Goal: Transaction & Acquisition: Purchase product/service

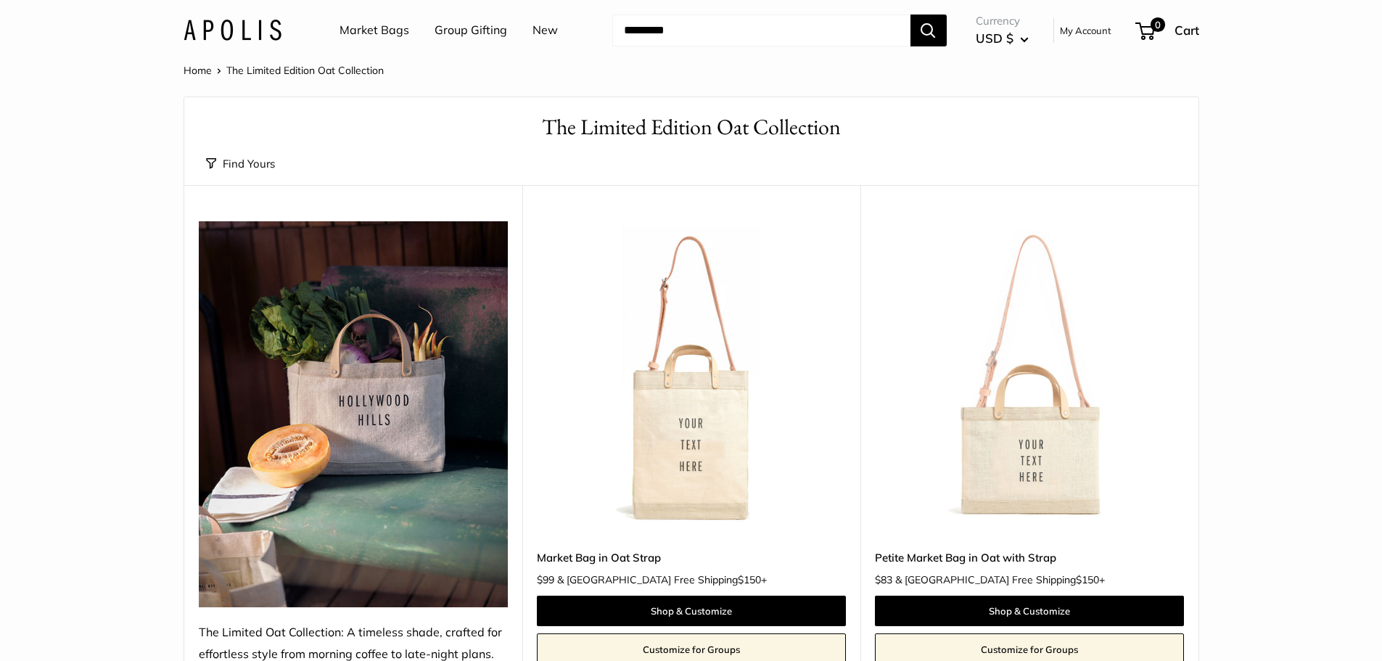
click at [381, 25] on link "Market Bags" at bounding box center [375, 31] width 70 height 22
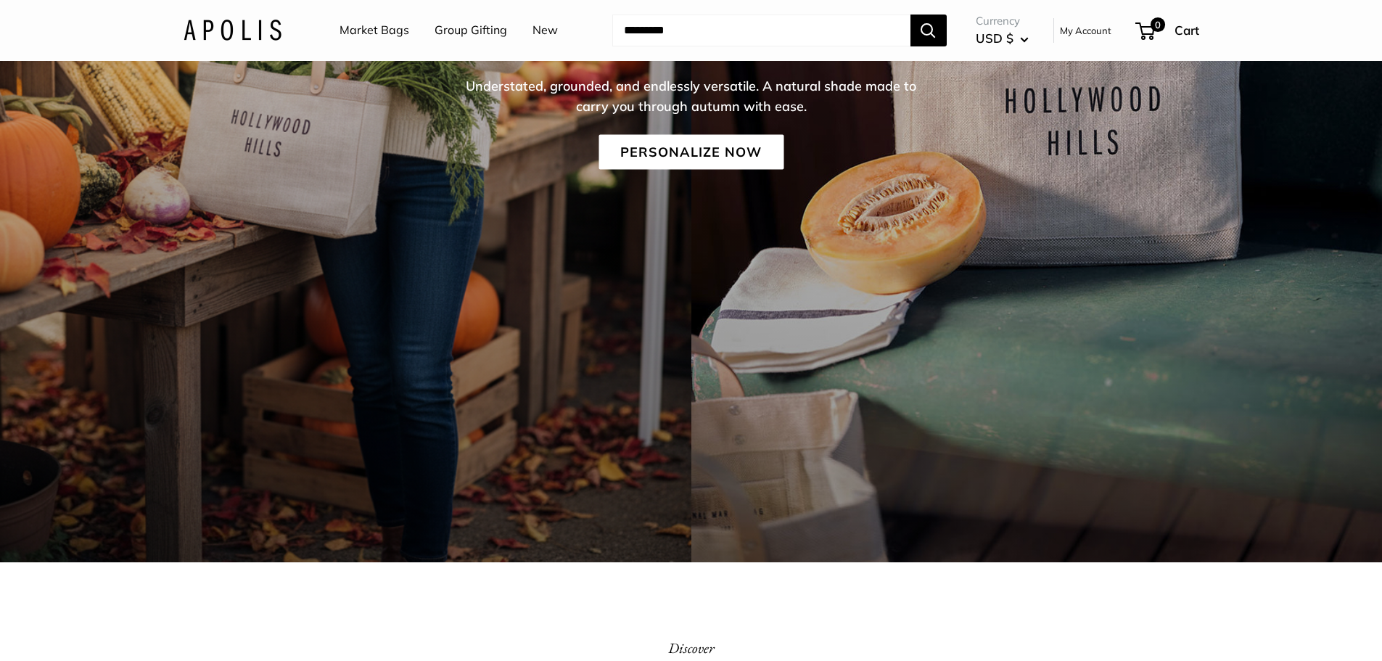
scroll to position [73, 0]
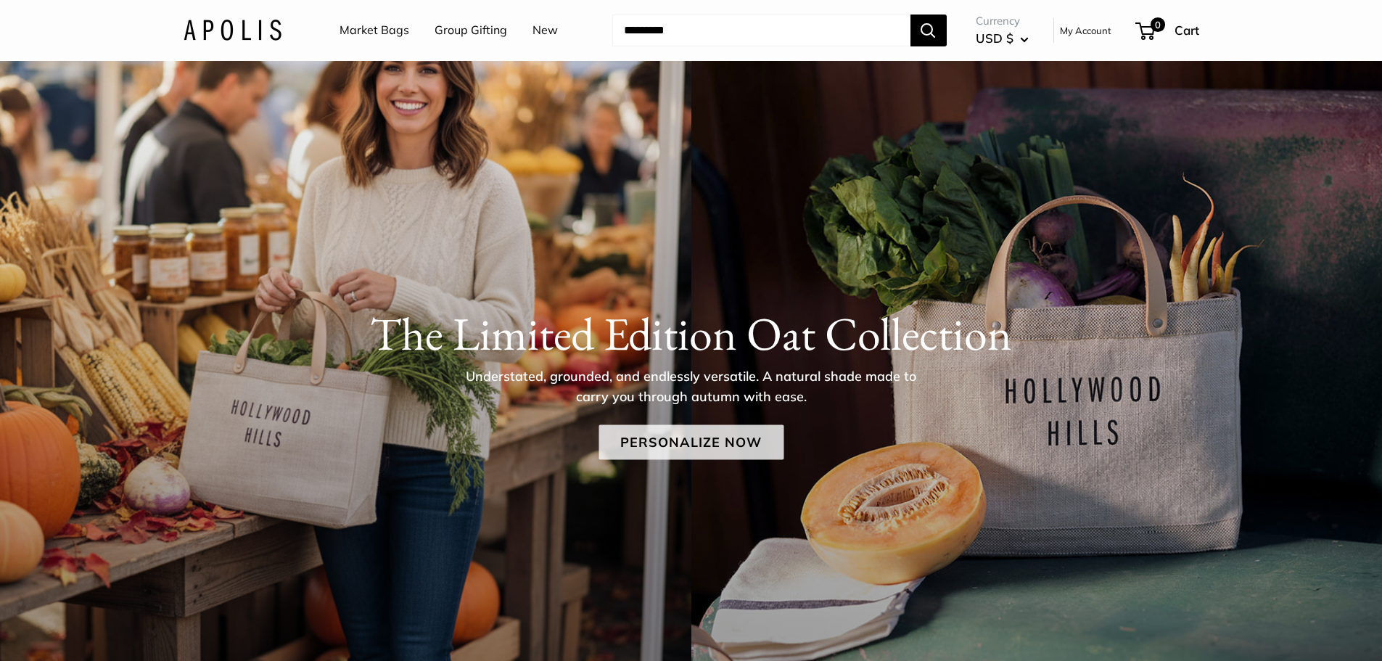
click at [697, 456] on link "Personalize Now" at bounding box center [691, 441] width 185 height 35
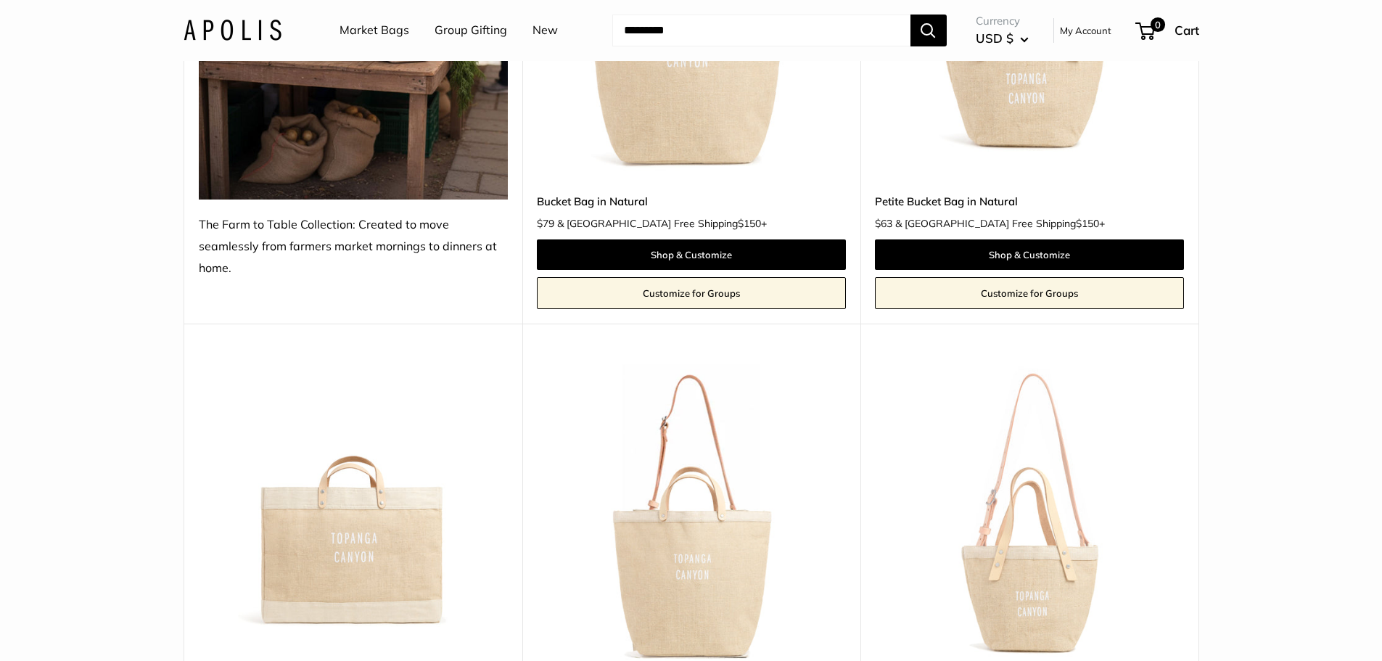
scroll to position [1306, 0]
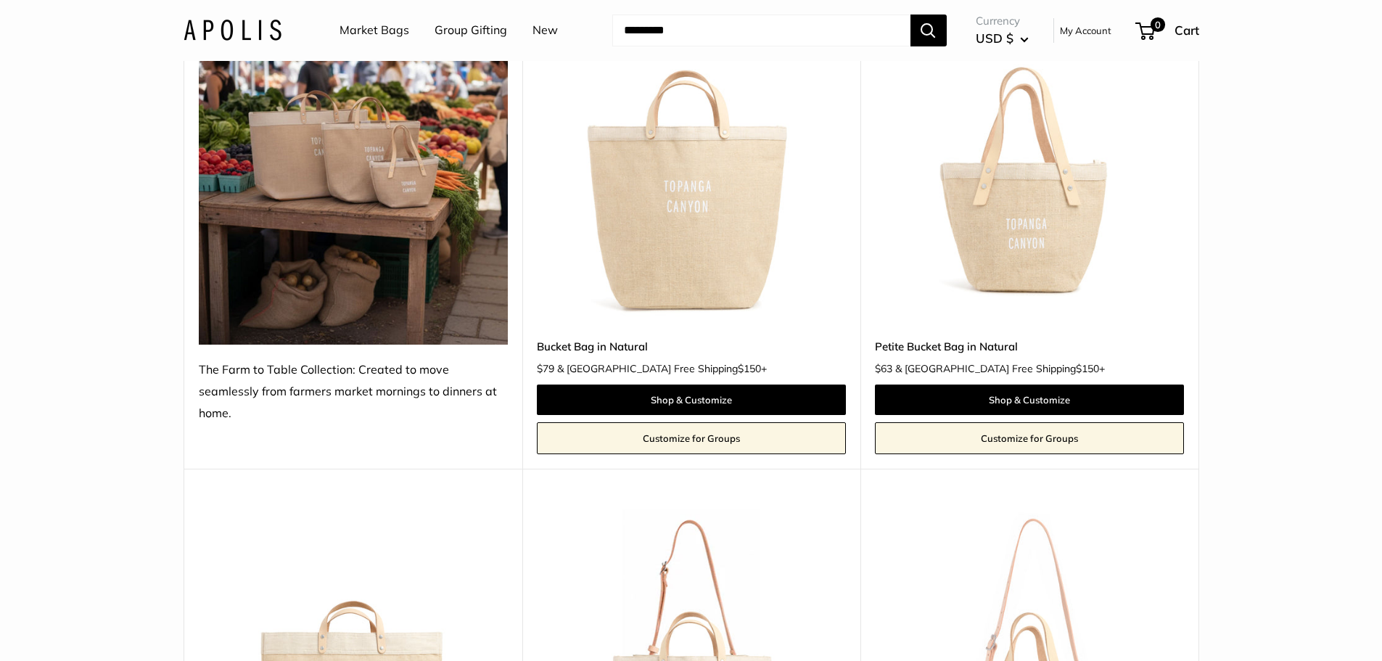
click at [0, 0] on img at bounding box center [0, 0] width 0 height 0
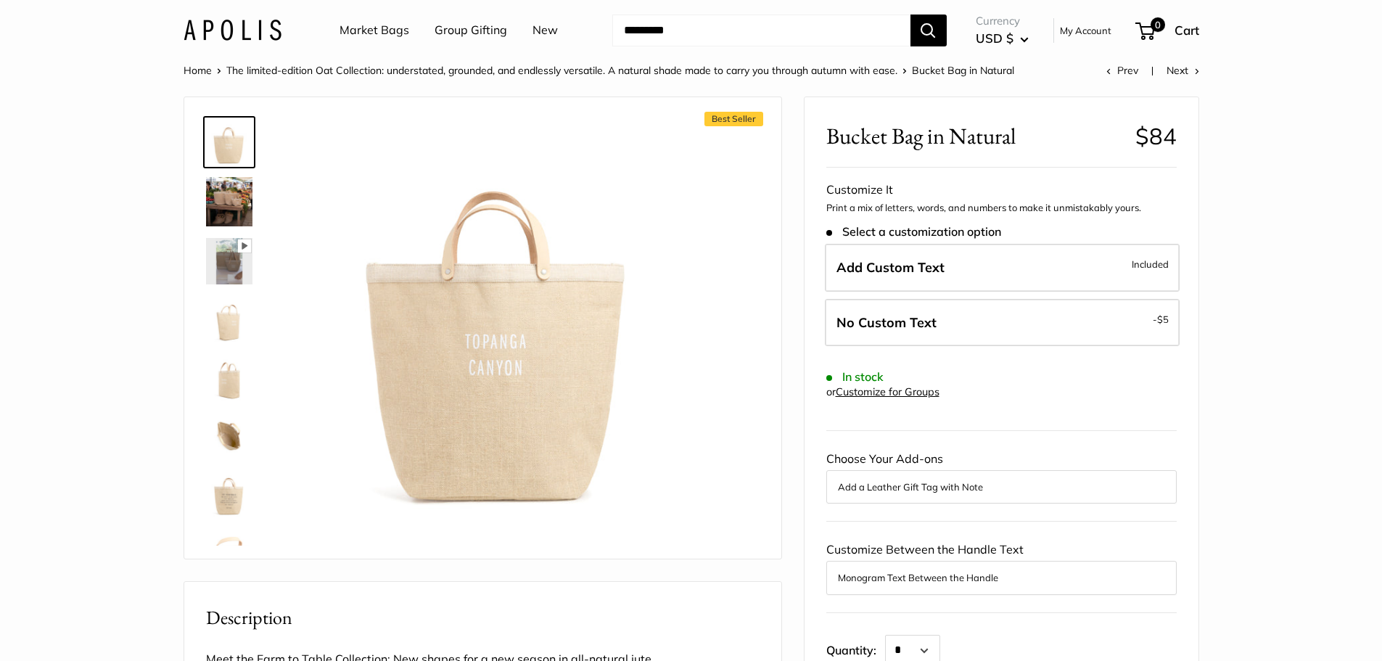
click at [231, 319] on img at bounding box center [229, 319] width 46 height 46
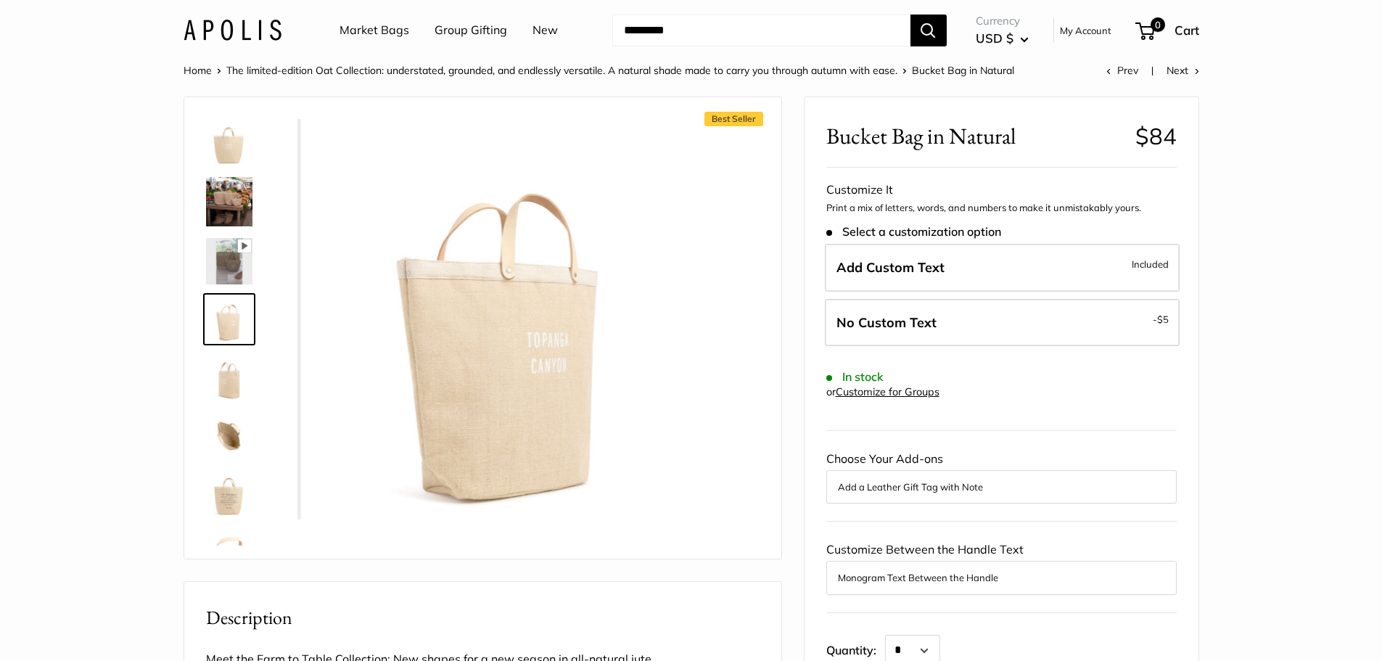
click at [233, 386] on img at bounding box center [229, 377] width 46 height 46
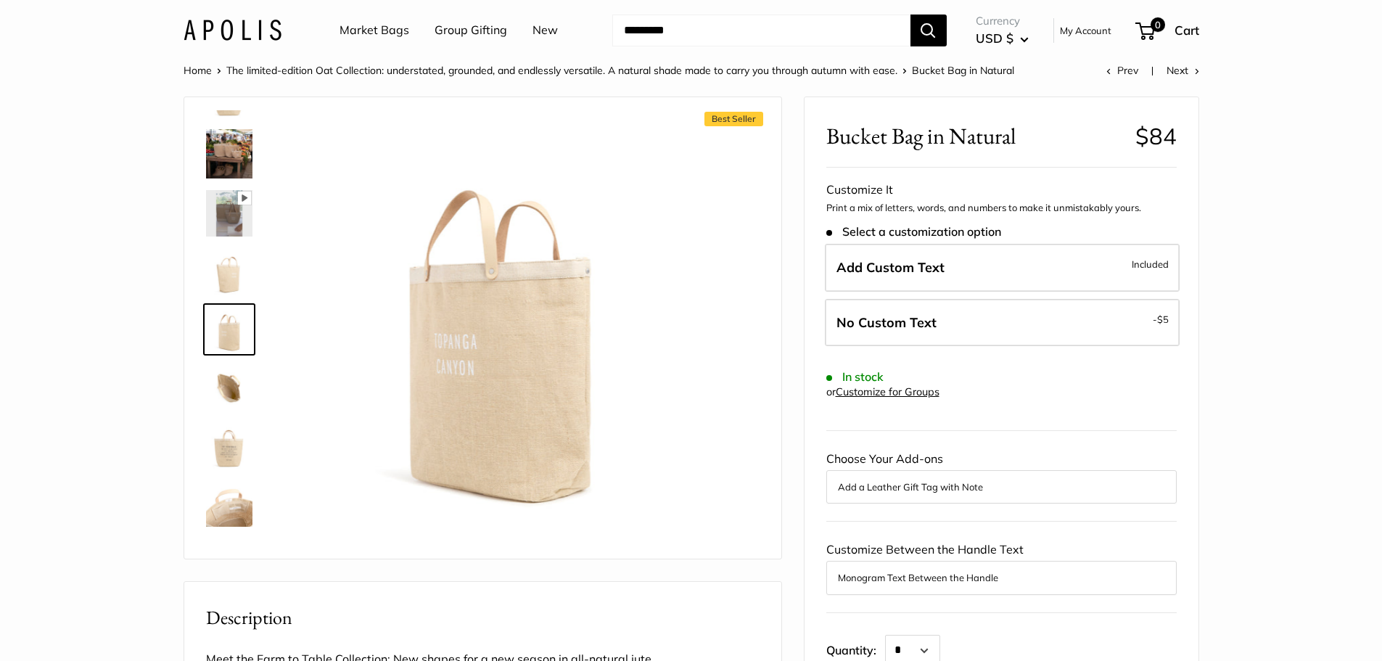
click at [228, 441] on img at bounding box center [229, 445] width 46 height 46
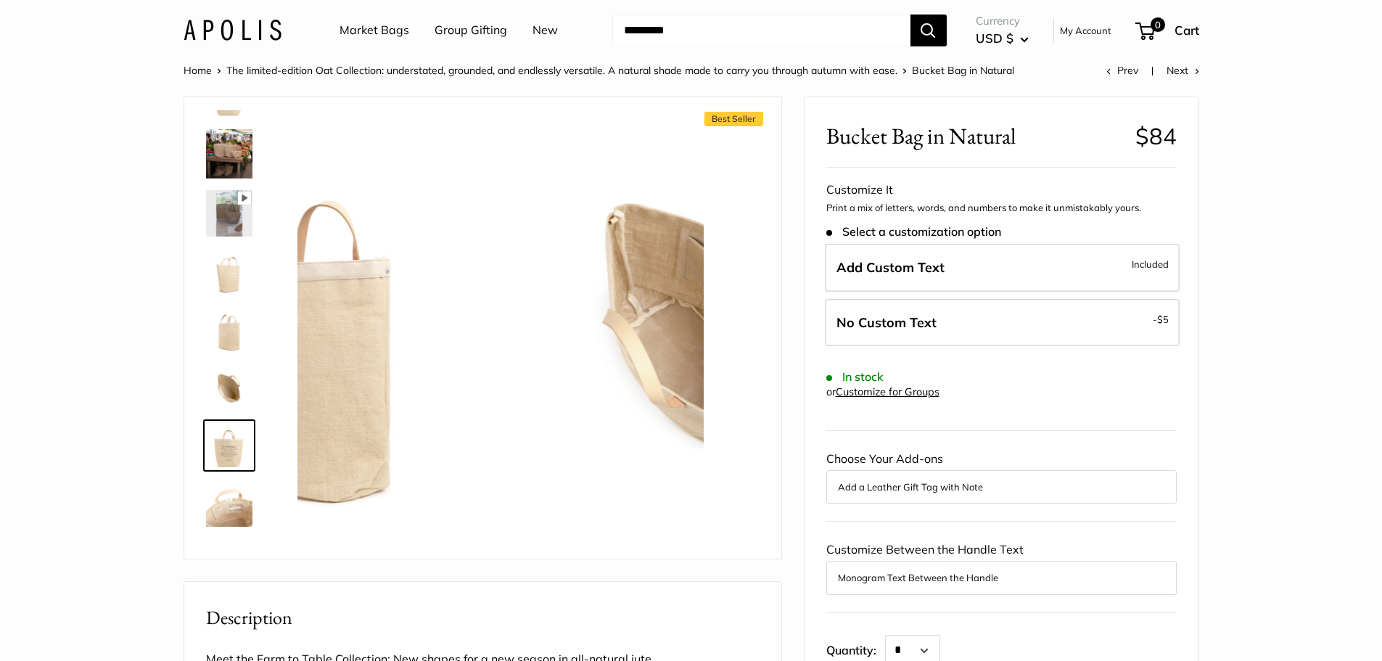
scroll to position [96, 0]
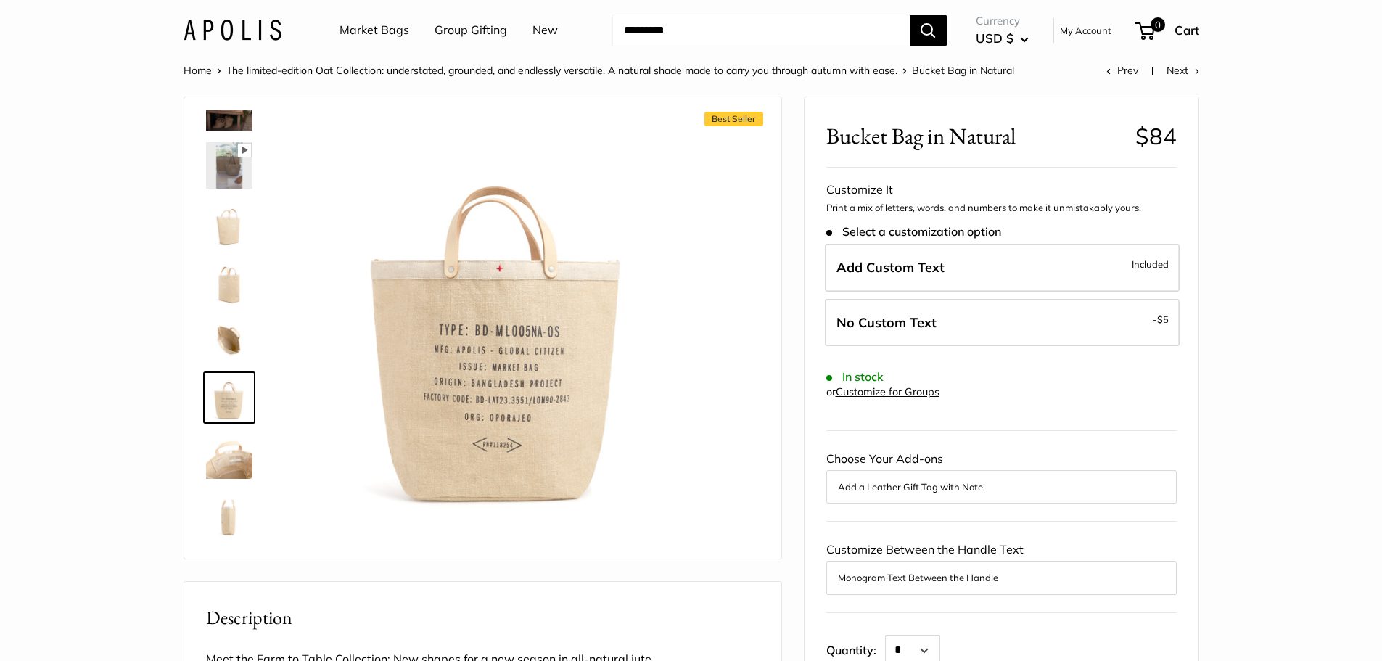
click at [229, 469] on img at bounding box center [229, 455] width 46 height 46
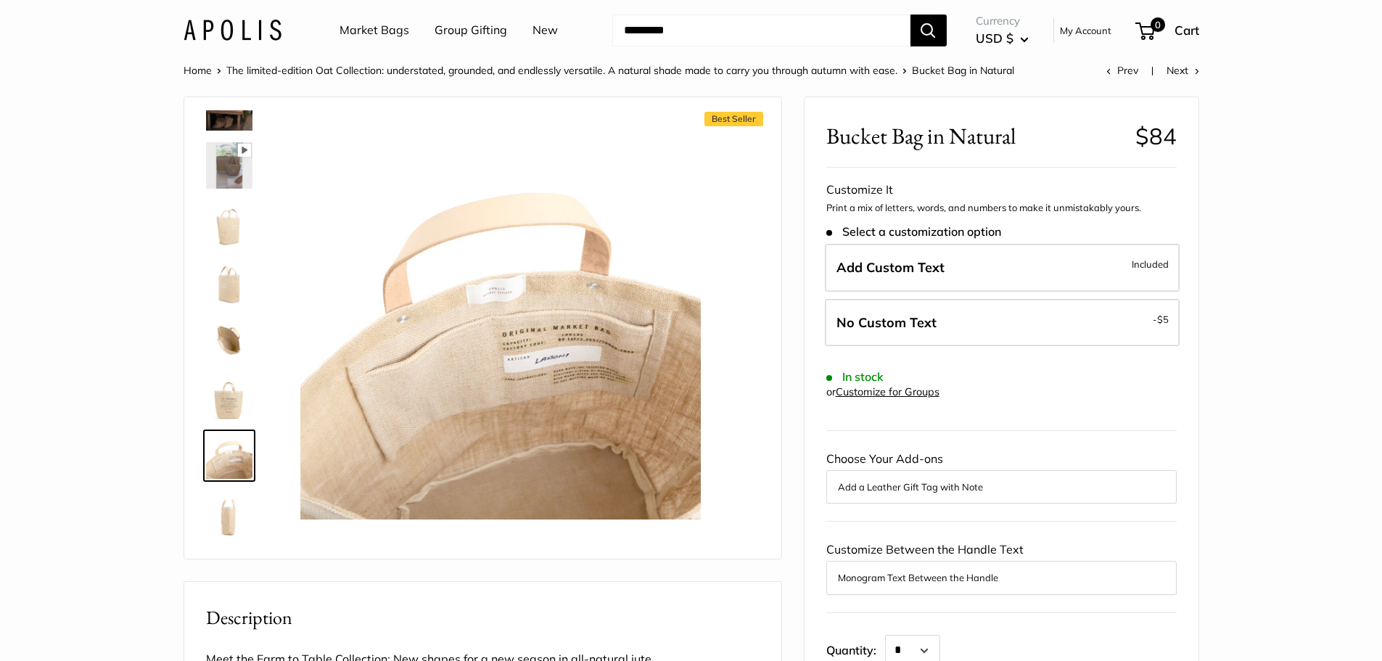
click at [236, 542] on div at bounding box center [235, 327] width 70 height 435
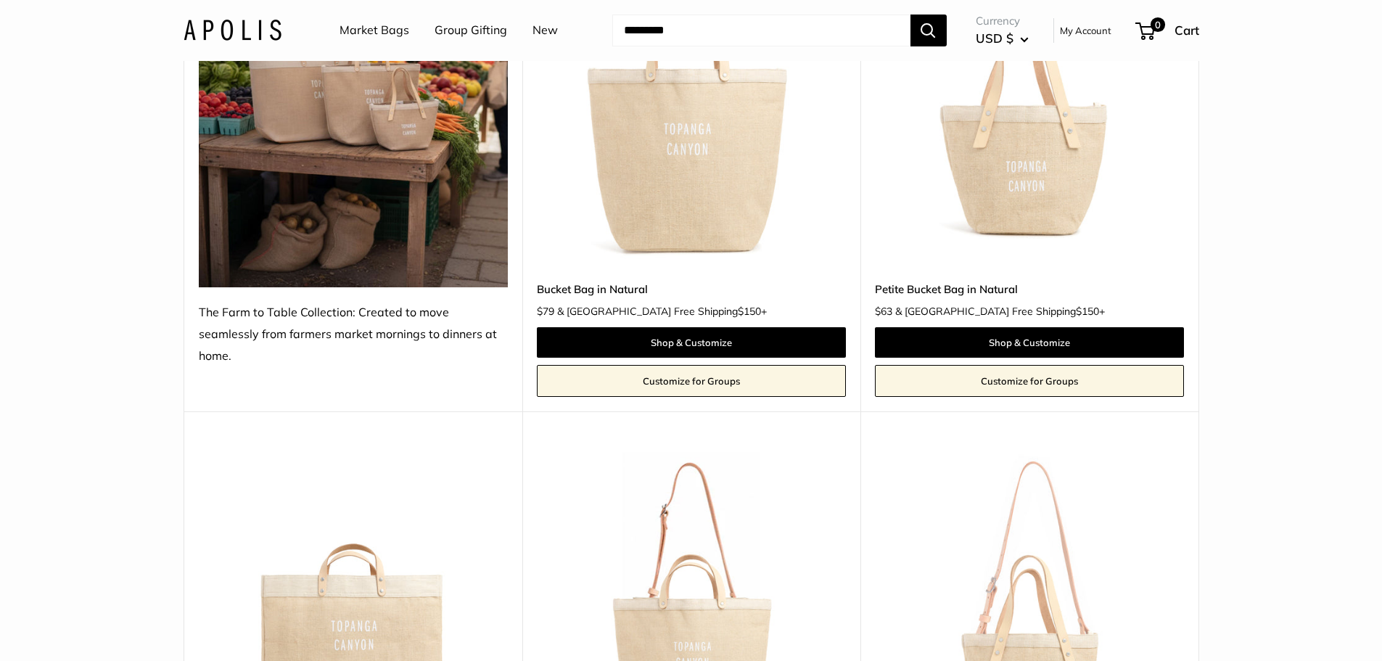
scroll to position [1609, 0]
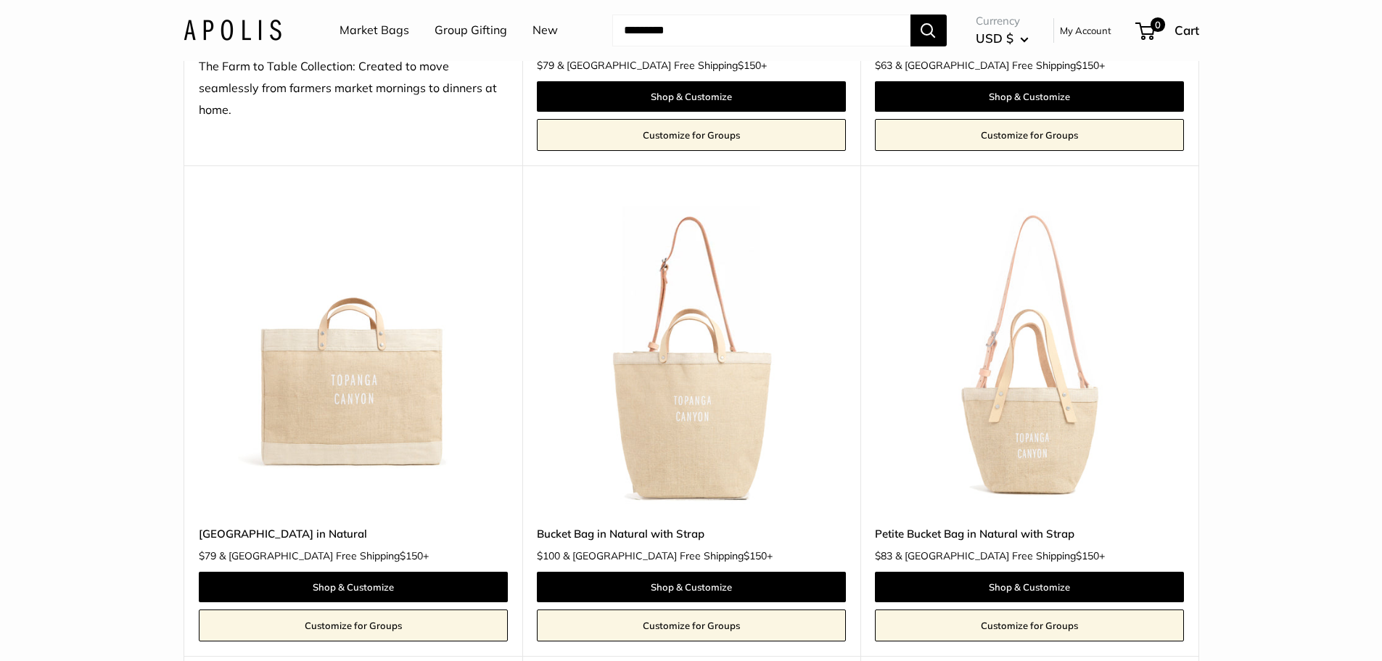
click at [0, 0] on img at bounding box center [0, 0] width 0 height 0
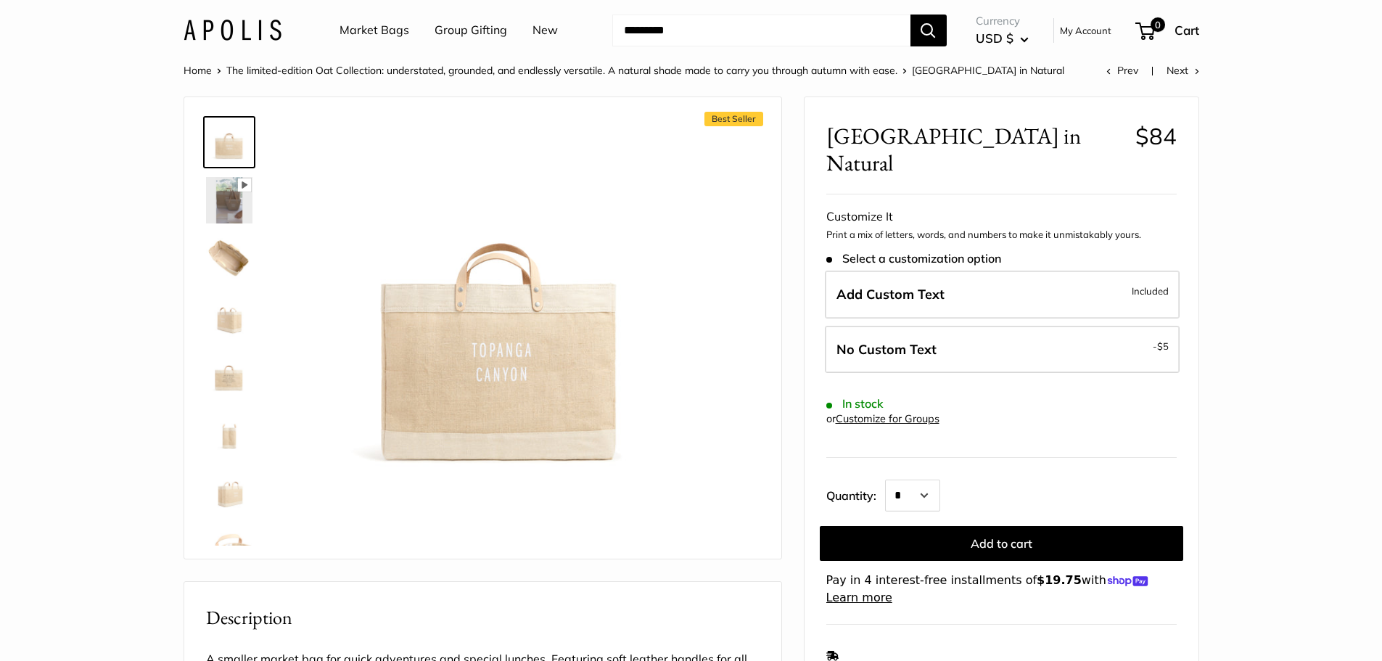
click at [226, 320] on img at bounding box center [229, 316] width 46 height 46
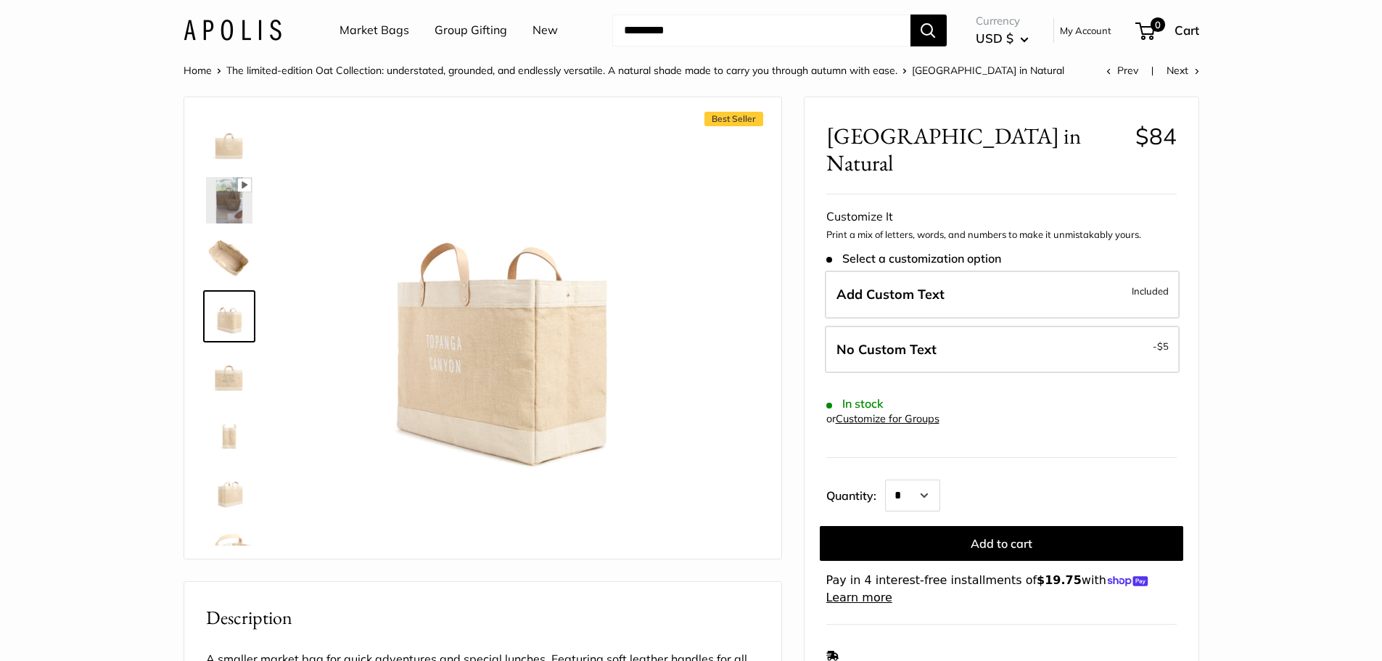
click at [230, 385] on img at bounding box center [229, 374] width 46 height 46
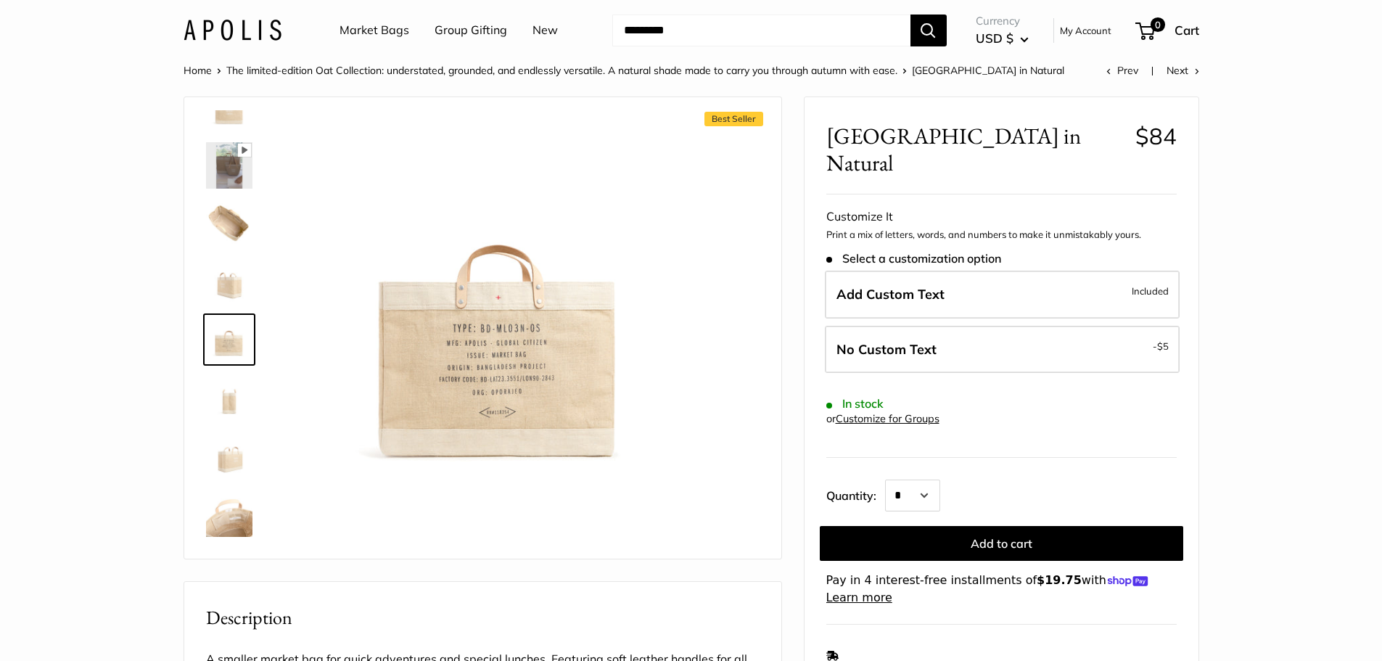
click at [229, 432] on link at bounding box center [229, 456] width 52 height 52
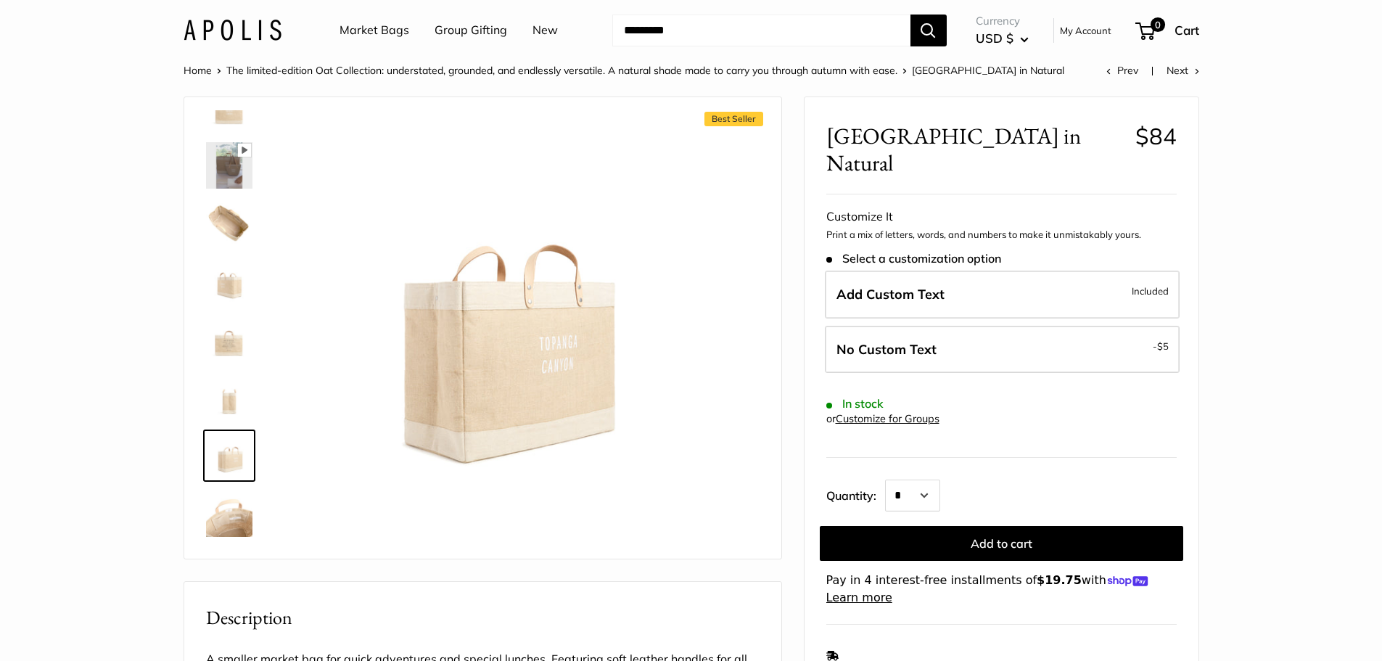
click at [237, 479] on img at bounding box center [229, 455] width 46 height 46
click at [232, 527] on img at bounding box center [229, 514] width 46 height 46
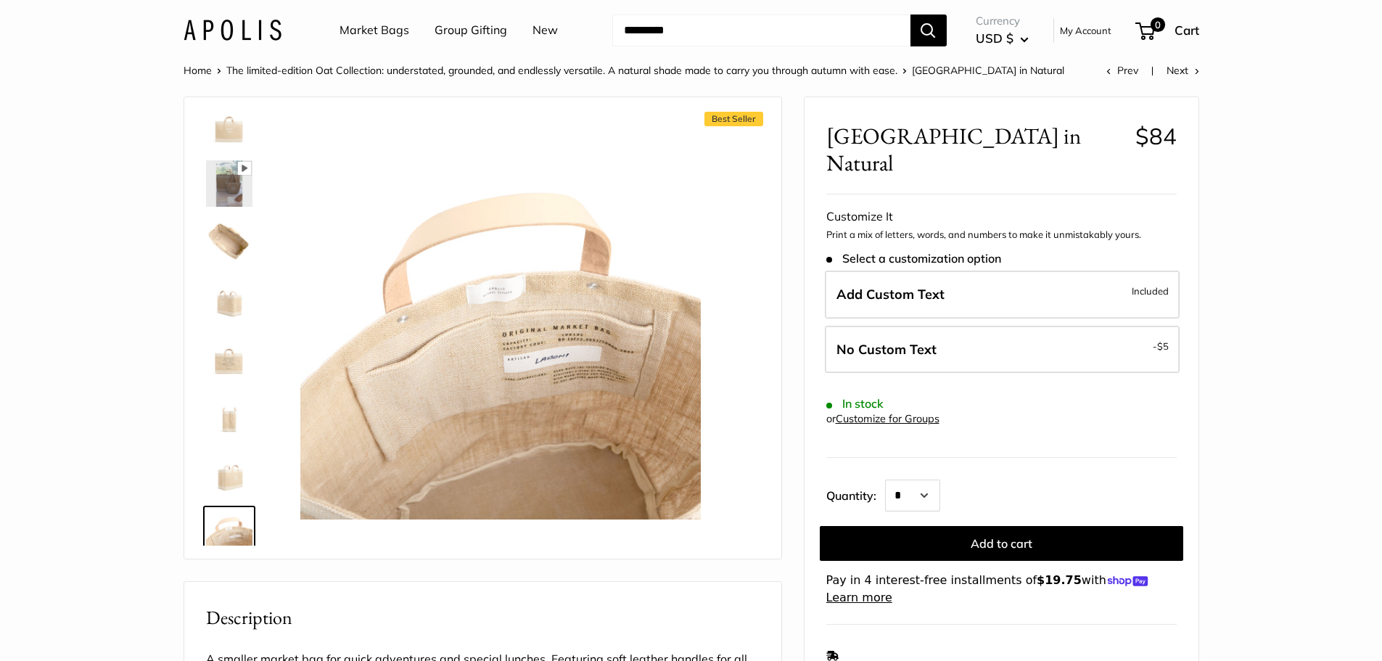
scroll to position [0, 0]
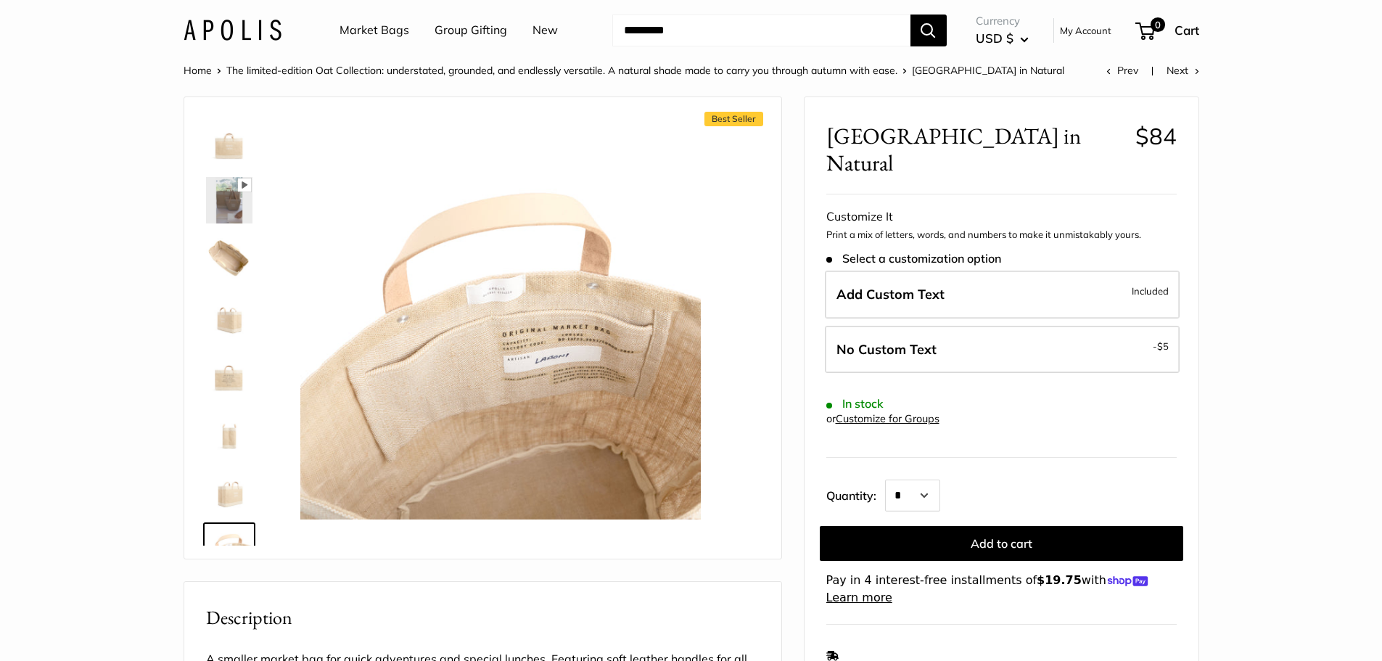
click at [226, 155] on img at bounding box center [229, 142] width 46 height 46
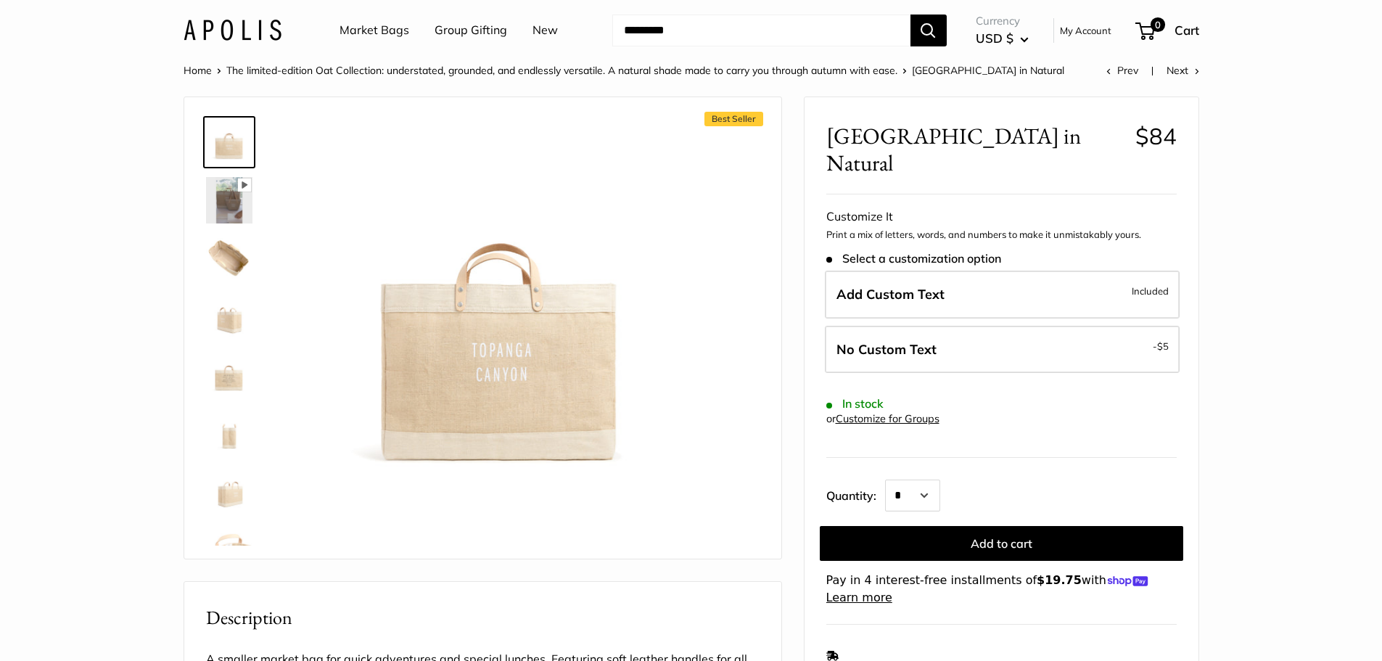
click at [221, 201] on img at bounding box center [229, 200] width 46 height 46
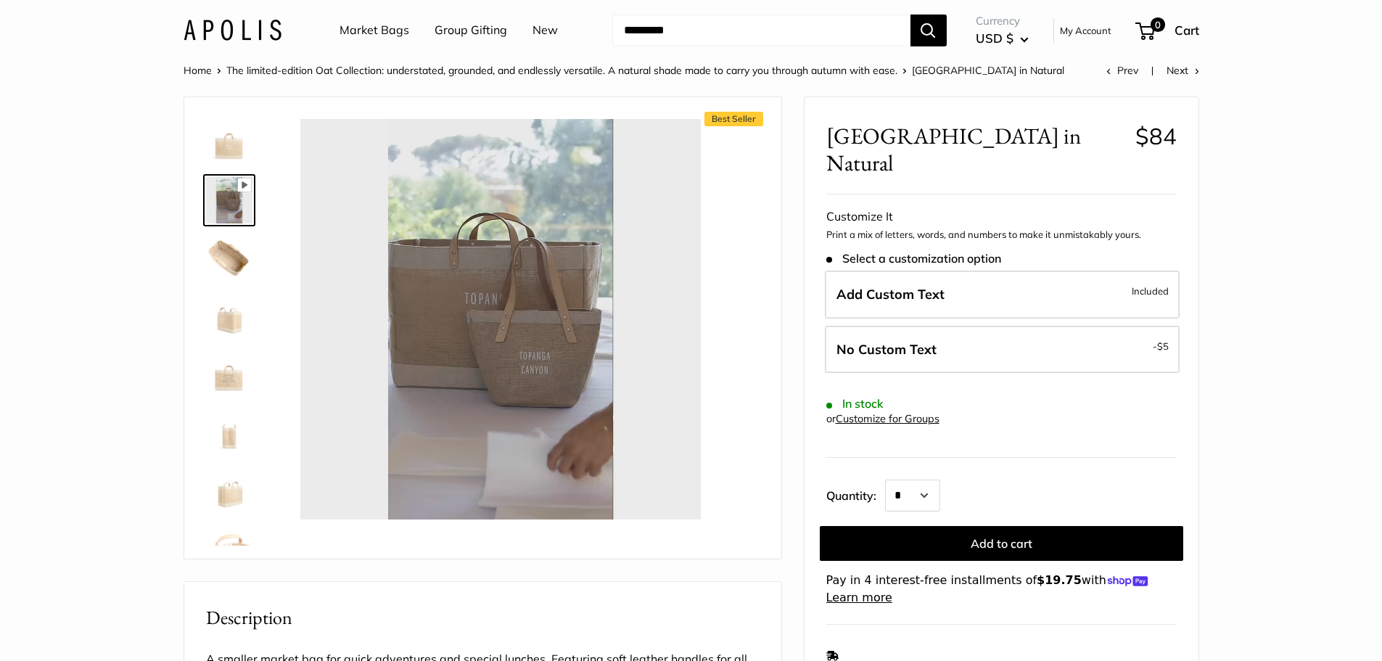
type input "*"
